Goal: Transaction & Acquisition: Purchase product/service

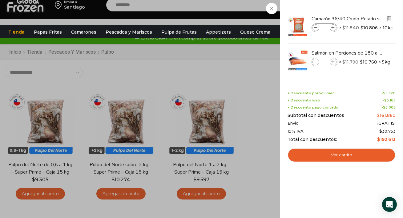
scroll to position [7, 0]
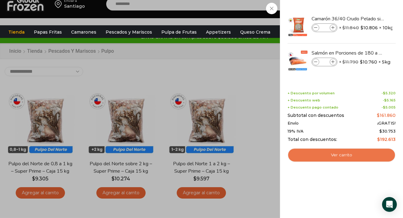
click at [343, 153] on link "Ver carrito" at bounding box center [341, 155] width 108 height 14
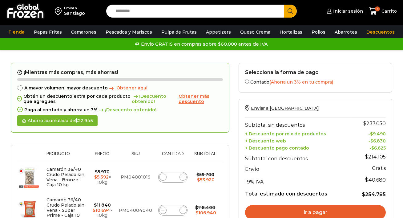
click at [266, 165] on th "Envío" at bounding box center [298, 168] width 106 height 11
click at [189, 97] on span "Obtener más descuento" at bounding box center [194, 98] width 31 height 11
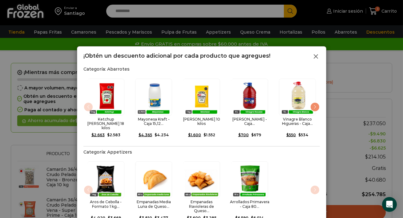
click at [315, 54] on icon at bounding box center [315, 56] width 7 height 7
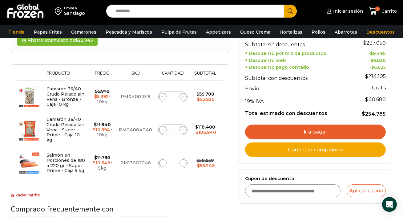
scroll to position [86, 0]
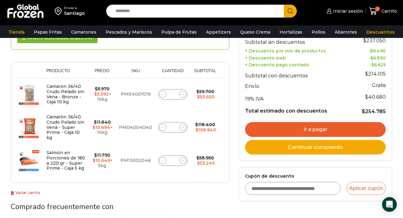
click at [22, 87] on img at bounding box center [28, 93] width 23 height 23
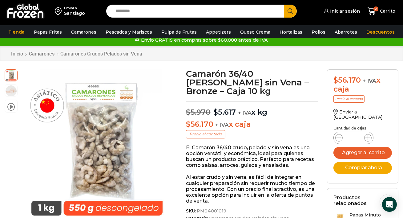
scroll to position [6, 0]
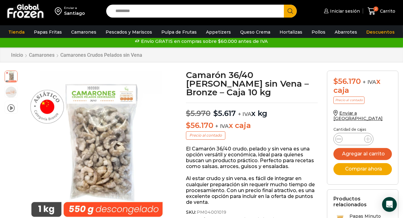
click at [339, 139] on icon at bounding box center [338, 139] width 5 height 0
click at [373, 9] on icon at bounding box center [372, 11] width 8 height 8
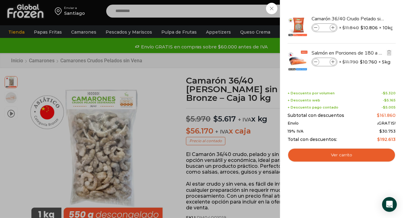
scroll to position [0, 0]
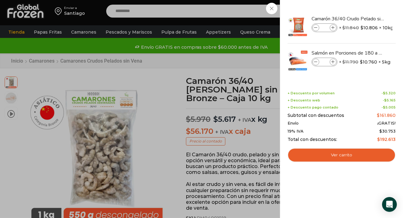
click at [366, 8] on div "2 Carrito 2 2 Shopping Cart * $" at bounding box center [381, 11] width 31 height 14
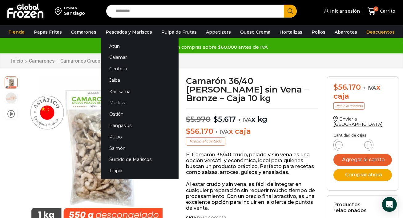
click at [116, 102] on link "Merluza" at bounding box center [140, 102] width 78 height 11
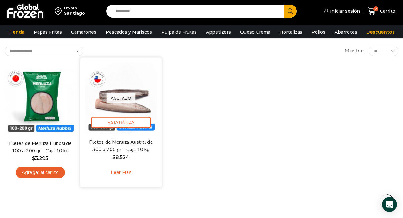
scroll to position [32, 0]
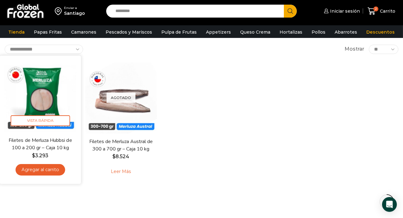
click at [42, 168] on link "Agregar al carrito" at bounding box center [40, 168] width 50 height 11
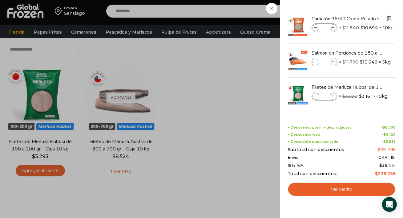
click at [389, 18] on img "Eliminar Camarón 36/40 Crudo Pelado sin Vena - Super Prime - Caja 10 kg del car…" at bounding box center [389, 19] width 6 height 6
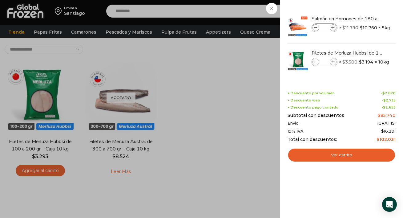
click at [366, 18] on div "2 Carrito 2 2 Shopping Cart *" at bounding box center [381, 11] width 31 height 14
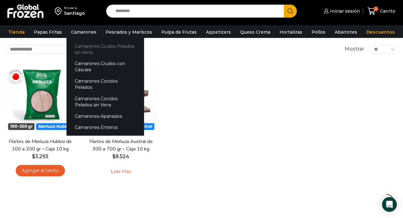
click at [81, 48] on link "Camarones Crudos Pelados sin Vena" at bounding box center [105, 49] width 78 height 18
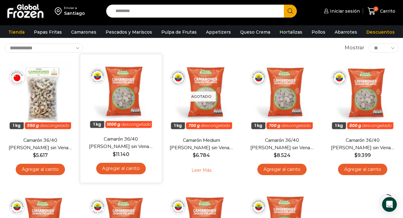
scroll to position [34, 0]
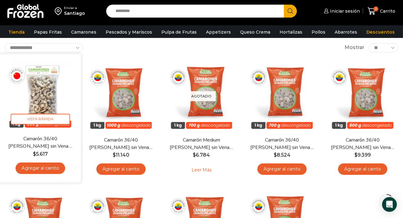
click at [44, 166] on link "Agregar al carrito" at bounding box center [40, 167] width 50 height 11
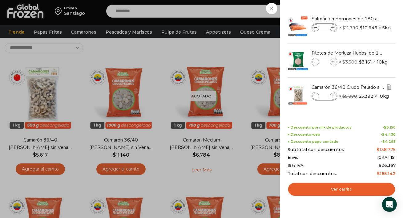
click at [333, 95] on icon at bounding box center [333, 95] width 3 height 3
type input "*"
click at [388, 86] on img "Eliminar Camarón 36/40 Crudo Pelado sin Vena - Bronze - Caja 10 kg del carrito" at bounding box center [389, 87] width 6 height 6
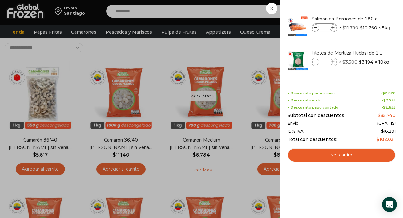
click at [366, 18] on div "2 Carrito 2 2 Shopping Cart *" at bounding box center [381, 11] width 31 height 14
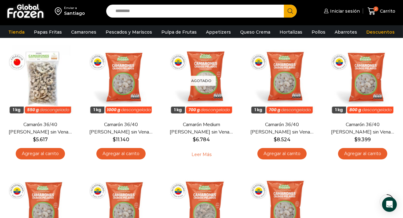
scroll to position [49, 0]
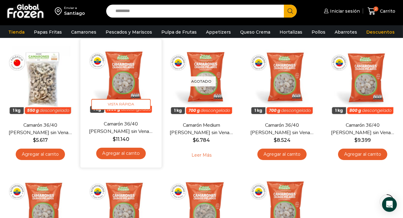
click at [125, 84] on img at bounding box center [121, 80] width 72 height 72
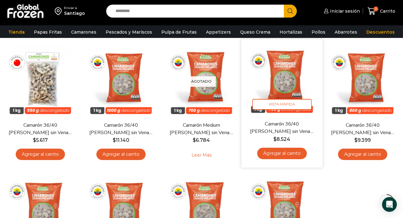
click at [285, 90] on img at bounding box center [282, 80] width 72 height 72
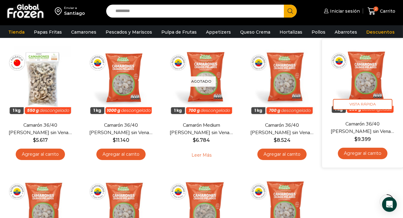
click at [366, 86] on img at bounding box center [363, 80] width 72 height 72
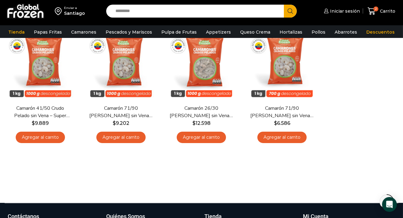
scroll to position [195, 0]
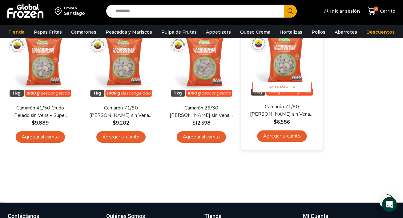
click at [278, 105] on link "Camarón 71/90 [PERSON_NAME] sin Vena – Silver – Caja 10 kg" at bounding box center [282, 110] width 65 height 14
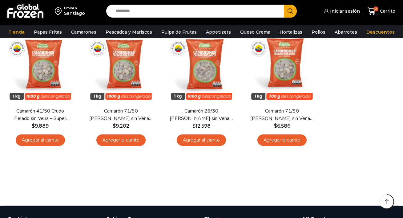
scroll to position [195, 0]
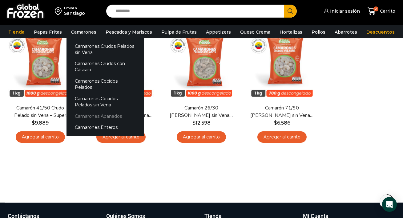
click at [89, 110] on link "Camarones Apanados" at bounding box center [105, 115] width 78 height 11
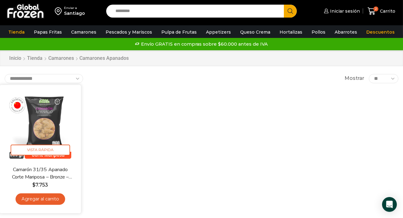
click at [45, 126] on img at bounding box center [40, 125] width 72 height 72
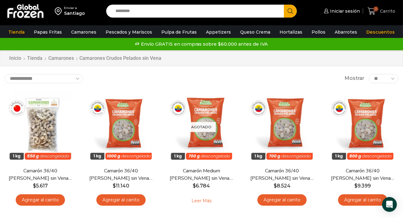
click at [378, 8] on span "2" at bounding box center [373, 11] width 11 height 8
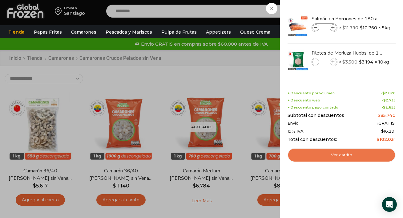
click at [351, 155] on link "Ver carrito" at bounding box center [341, 155] width 108 height 14
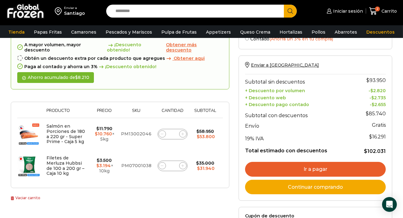
scroll to position [48, 0]
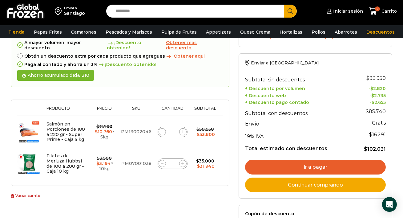
click at [307, 163] on link "Ir a pagar" at bounding box center [315, 166] width 141 height 15
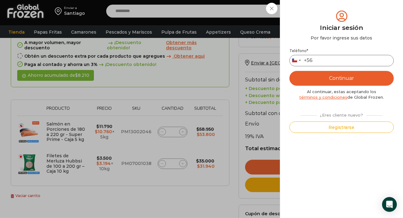
click at [322, 61] on input "Teléfono *" at bounding box center [341, 60] width 104 height 11
type input "*********"
click at [327, 78] on button "Continuar" at bounding box center [341, 78] width 104 height 15
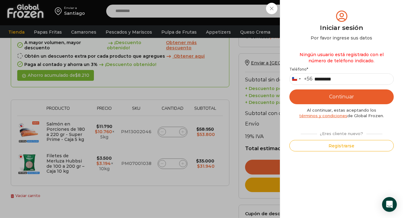
click at [339, 116] on link "términos y condiciones" at bounding box center [323, 115] width 48 height 5
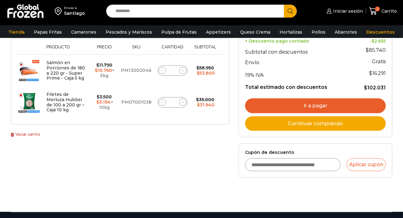
scroll to position [110, 0]
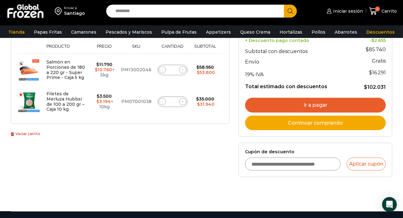
click at [263, 163] on input "Cupón de descuento" at bounding box center [292, 163] width 95 height 13
paste input "*********"
type input "*********"
click at [360, 164] on button "Aplicar cupón" at bounding box center [366, 163] width 39 height 13
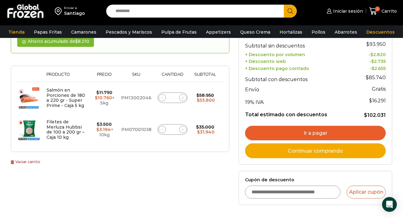
scroll to position [109, 0]
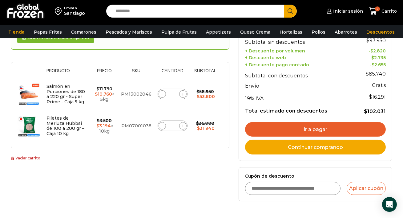
click at [264, 187] on input "Cupón de descuento" at bounding box center [292, 188] width 95 height 13
type input "*********"
click at [359, 188] on button "Aplicar cupón" at bounding box center [366, 188] width 39 height 13
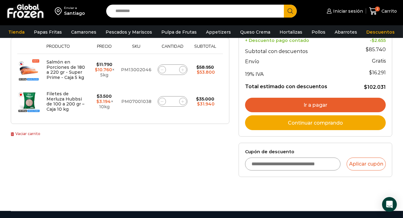
scroll to position [133, 0]
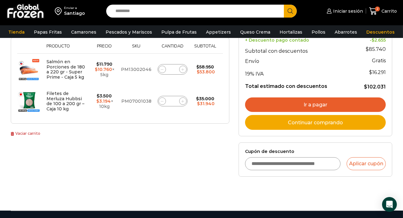
click at [322, 103] on link "Ir a pagar" at bounding box center [315, 104] width 141 height 15
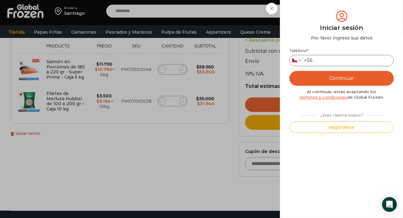
click at [323, 60] on input "Teléfono *" at bounding box center [341, 60] width 104 height 11
type input "*********"
click at [326, 78] on button "Continuar" at bounding box center [341, 78] width 104 height 15
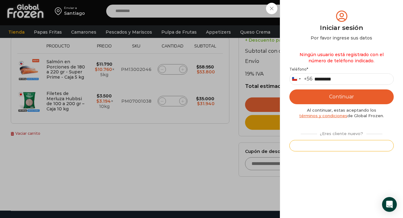
click at [332, 147] on button "Registrarse" at bounding box center [341, 145] width 104 height 11
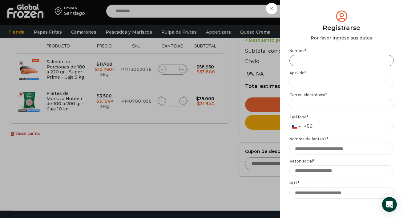
click at [306, 61] on input "Nombre *" at bounding box center [341, 60] width 104 height 11
type input "**********"
click at [326, 82] on input "Apellido *" at bounding box center [341, 82] width 104 height 11
type input "*"
click at [302, 95] on label "Correo electrónico *" at bounding box center [341, 94] width 104 height 5
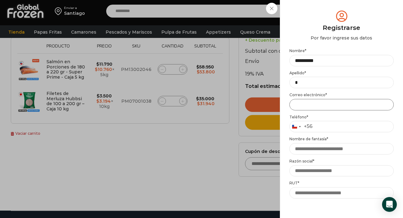
click at [302, 99] on input "Email address *" at bounding box center [341, 104] width 104 height 11
type input "*"
click at [306, 83] on input "*" at bounding box center [341, 82] width 104 height 11
type input "*********"
click at [302, 104] on input "Email address *" at bounding box center [341, 104] width 104 height 11
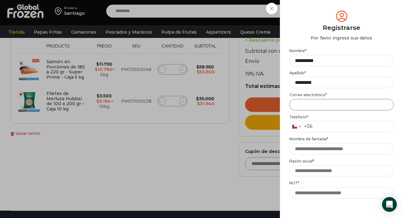
type input "**********"
click at [323, 127] on input "Teléfono *" at bounding box center [341, 126] width 104 height 11
type input "*********"
click at [304, 149] on input "Nombre de fantasía *" at bounding box center [341, 148] width 104 height 11
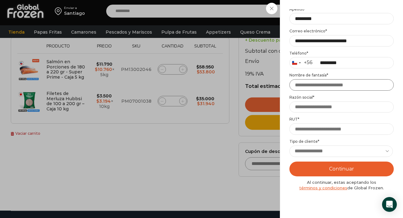
scroll to position [66, 0]
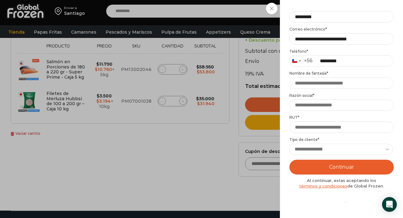
click at [362, 148] on select "**********" at bounding box center [340, 148] width 103 height 11
select select "********"
click at [334, 166] on button "Continuar" at bounding box center [341, 166] width 104 height 15
click at [300, 83] on input "Nombre de fantasía *" at bounding box center [341, 82] width 104 height 11
type input "**********"
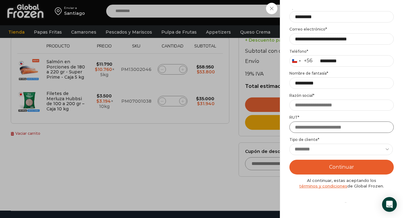
click at [304, 127] on input "RUT *" at bounding box center [341, 126] width 104 height 11
type input "*********"
click at [339, 167] on button "Continuar" at bounding box center [341, 166] width 104 height 15
click at [302, 103] on input "Razón social *" at bounding box center [341, 104] width 104 height 11
type input "**********"
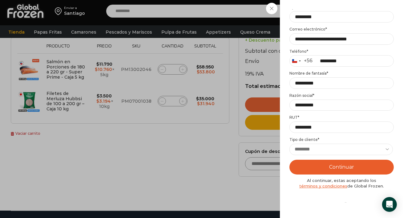
click at [334, 168] on button "Continuar" at bounding box center [341, 166] width 104 height 15
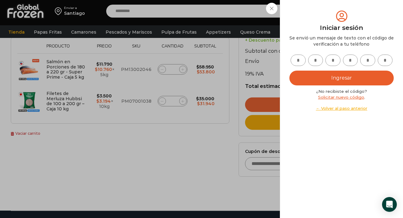
scroll to position [0, 0]
click at [327, 96] on link "Solicitar nuevo código" at bounding box center [341, 96] width 46 height 5
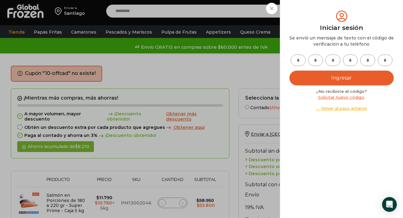
click at [325, 17] on div "Iniciar sesión Mi cuenta Login Register Iniciar sesión Por favor ingrese sus da…" at bounding box center [344, 11] width 38 height 12
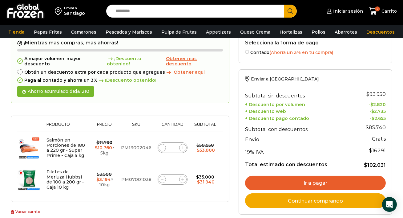
scroll to position [55, 0]
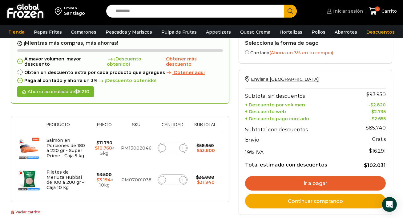
click at [343, 10] on span "Iniciar sesión" at bounding box center [347, 11] width 31 height 6
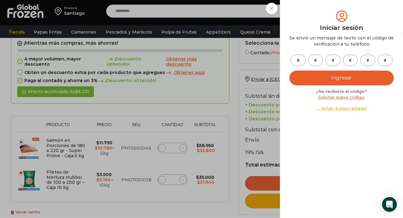
click at [341, 96] on link "Solicitar nuevo código" at bounding box center [341, 96] width 46 height 5
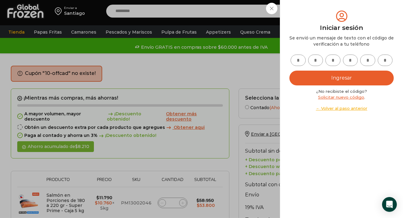
click at [299, 62] on input "text" at bounding box center [298, 59] width 15 height 11
type input "*"
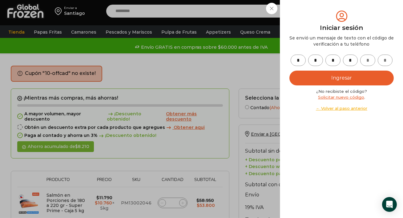
type input "*"
click at [326, 80] on button "Ingresar" at bounding box center [341, 77] width 104 height 15
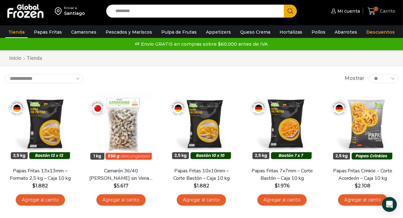
click at [378, 10] on span "2" at bounding box center [375, 8] width 5 height 5
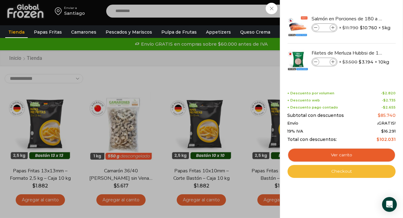
click at [345, 171] on link "Checkout" at bounding box center [341, 171] width 108 height 13
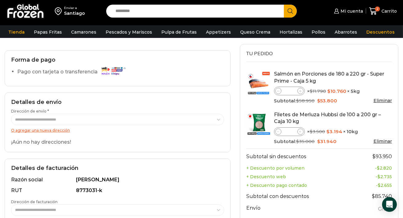
scroll to position [40, 0]
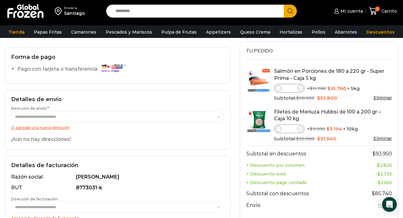
click at [62, 127] on link "O agregar una nueva dirección" at bounding box center [40, 127] width 59 height 5
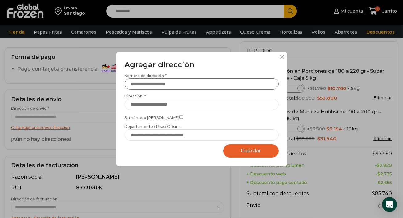
click at [147, 84] on input "Nombre de dirección *" at bounding box center [202, 83] width 154 height 11
type input "**********"
click at [144, 104] on input "Dirección: *" at bounding box center [202, 103] width 154 height 11
click at [171, 94] on label "**********" at bounding box center [202, 101] width 154 height 17
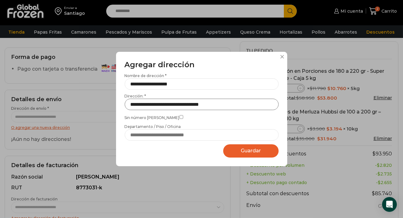
click at [171, 98] on input "**********" at bounding box center [202, 103] width 154 height 11
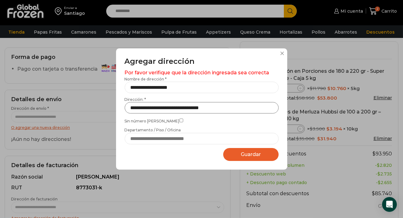
click at [162, 107] on input "**********" at bounding box center [202, 107] width 154 height 11
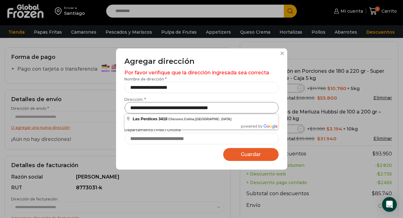
click at [164, 106] on input "**********" at bounding box center [202, 107] width 154 height 11
type input "**********"
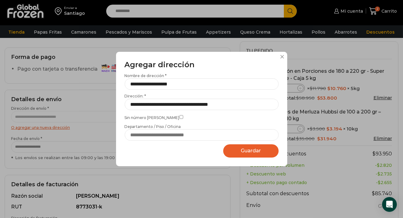
click at [247, 151] on span "Guardar" at bounding box center [251, 150] width 20 height 6
select select "*******"
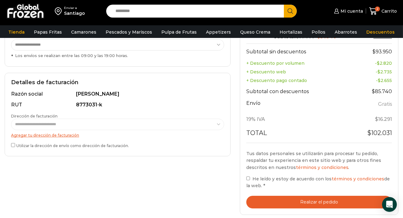
scroll to position [143, 0]
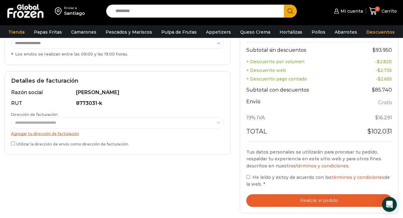
click at [308, 199] on button "Realizar el pedido" at bounding box center [319, 200] width 146 height 13
